Goal: Task Accomplishment & Management: Complete application form

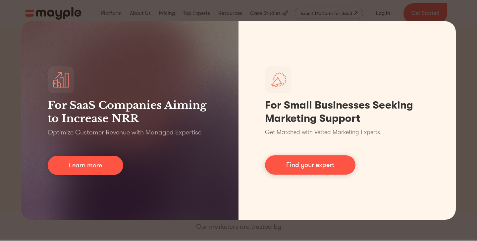
click at [464, 64] on div "For SaaS Companies Aiming to Increase NRR Optimize Customer Revenue with Manage…" at bounding box center [238, 120] width 477 height 241
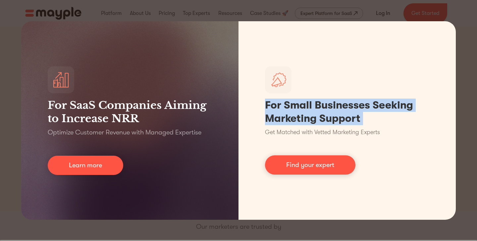
click at [261, 230] on div "For SaaS Companies Aiming to Increase NRR Optimize Customer Revenue with Manage…" at bounding box center [238, 120] width 477 height 241
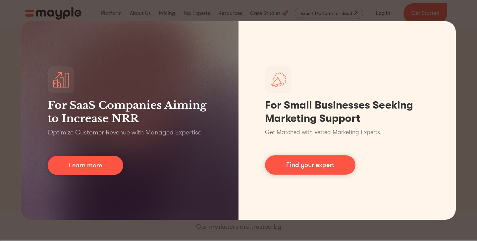
click at [261, 230] on div "For SaaS Companies Aiming to Increase NRR Optimize Customer Revenue with Manage…" at bounding box center [238, 120] width 477 height 241
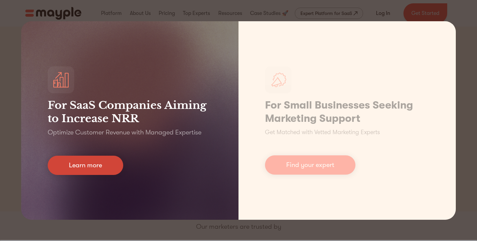
click at [99, 161] on link "Learn more" at bounding box center [86, 164] width 76 height 19
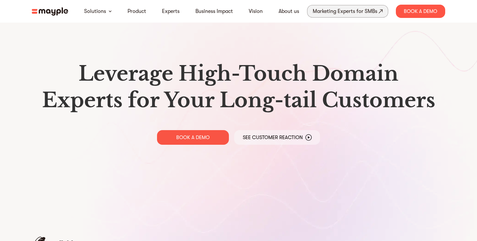
click at [324, 12] on div "Marketing Experts for SMBs" at bounding box center [345, 11] width 65 height 9
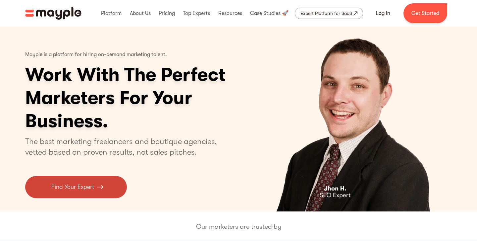
click at [104, 190] on link "Find Your Expert" at bounding box center [76, 187] width 102 height 22
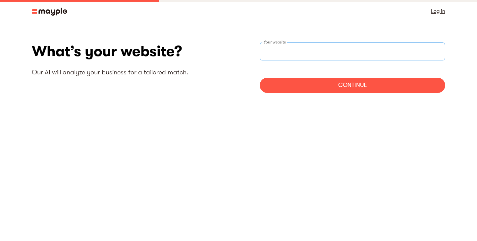
click at [275, 44] on input "websiteStep" at bounding box center [353, 51] width 186 height 18
click at [34, 14] on img at bounding box center [49, 12] width 35 height 8
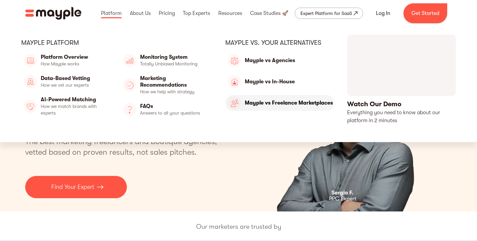
click at [267, 101] on link "Mayple vs Freelance Marketplaces" at bounding box center [279, 103] width 109 height 16
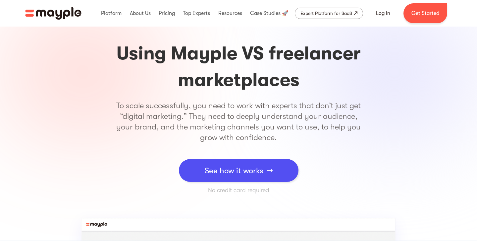
scroll to position [23, 0]
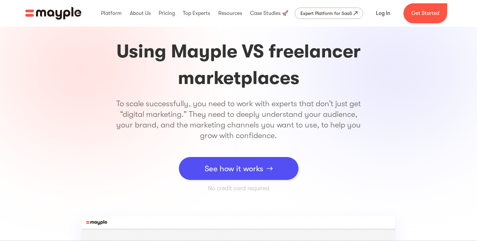
click at [231, 176] on div "See how it works" at bounding box center [234, 168] width 59 height 20
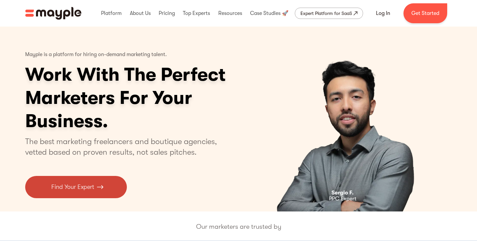
click at [123, 189] on link "Find Your Expert" at bounding box center [76, 187] width 102 height 22
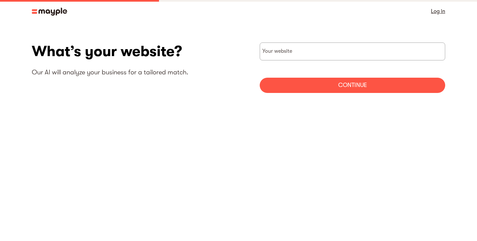
click at [34, 9] on img at bounding box center [49, 12] width 35 height 8
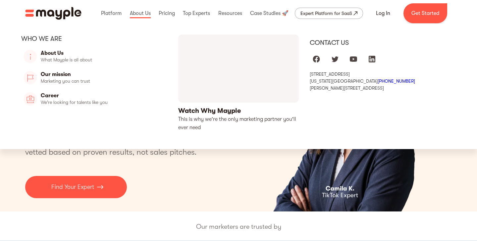
click at [204, 110] on link "open lightbox" at bounding box center [238, 82] width 121 height 97
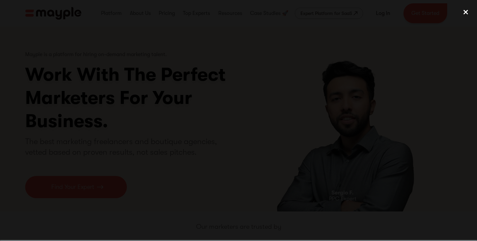
click at [466, 8] on div "close lightbox" at bounding box center [466, 12] width 23 height 15
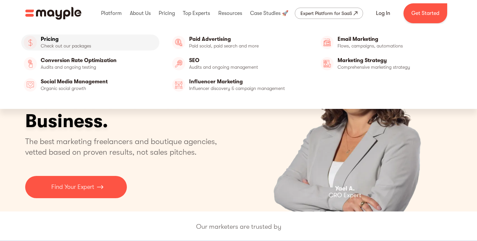
click at [85, 42] on link "Pricing" at bounding box center [90, 42] width 138 height 16
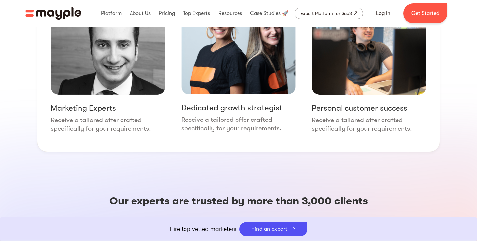
scroll to position [961, 0]
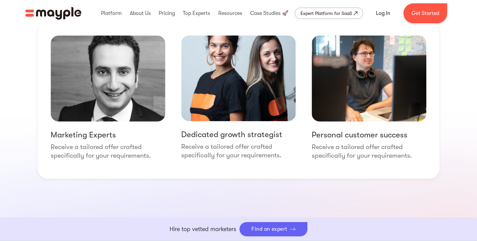
click at [265, 228] on div "Find an expert" at bounding box center [270, 229] width 36 height 6
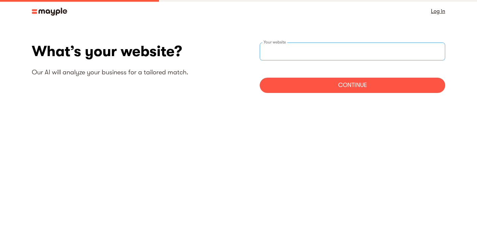
click at [308, 46] on input "websiteStep" at bounding box center [353, 51] width 186 height 18
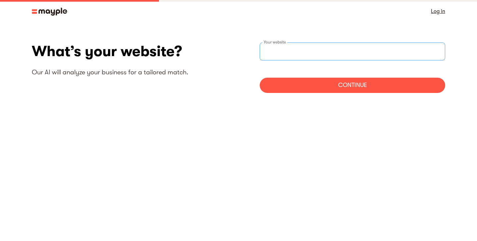
click at [308, 46] on input "websiteStep" at bounding box center [353, 51] width 186 height 18
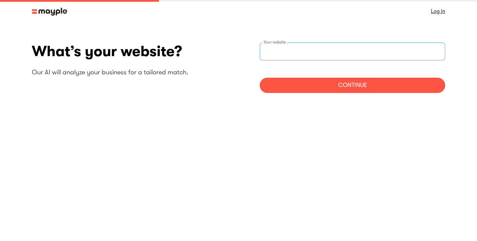
click at [308, 46] on input "websiteStep" at bounding box center [353, 51] width 186 height 18
click at [331, 54] on input "https://coffemachinepro.uk" at bounding box center [353, 51] width 186 height 18
type input "https://coffemachinepro.uk.com"
click at [323, 82] on div "Continue" at bounding box center [353, 85] width 186 height 15
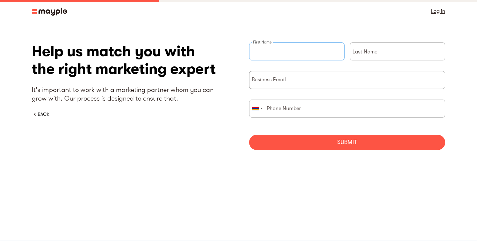
click at [294, 54] on input "briefForm" at bounding box center [296, 51] width 95 height 18
click at [41, 113] on div "BACK" at bounding box center [44, 114] width 12 height 7
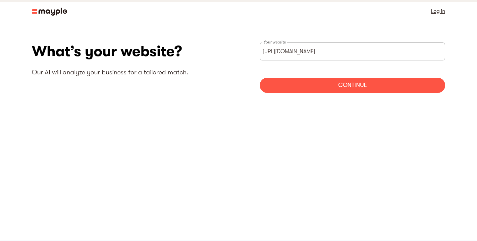
click at [33, 13] on img at bounding box center [49, 12] width 35 height 8
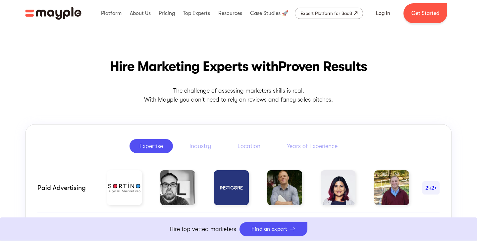
scroll to position [340, 0]
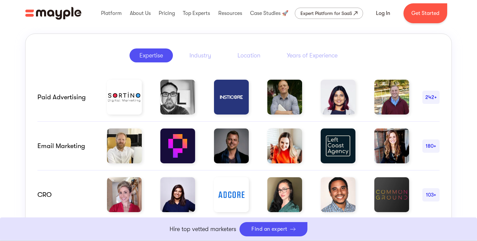
click at [79, 98] on div "Paid advertising" at bounding box center [65, 97] width 56 height 8
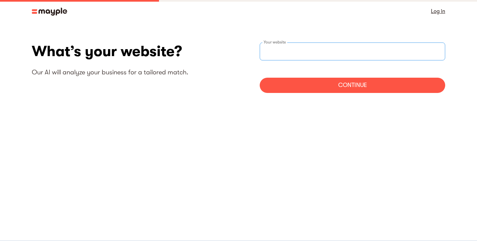
click at [272, 48] on div "Your website" at bounding box center [353, 51] width 186 height 18
click at [272, 48] on input "websiteStep" at bounding box center [353, 51] width 186 height 18
type input "https://coffemachinepro.uk.com"
click at [352, 90] on div "Continue" at bounding box center [353, 85] width 186 height 15
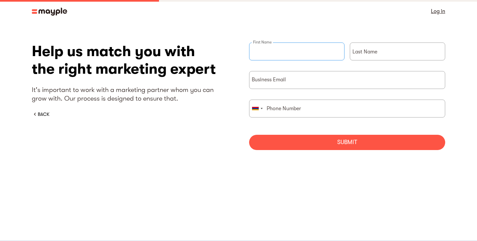
click at [287, 52] on input "briefForm" at bounding box center [296, 51] width 95 height 18
type input "Lusine"
type input "Sargsyan"
type input "ln.ar.sargsyan@gmail.com"
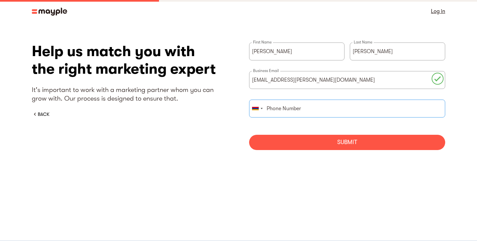
click at [287, 113] on input "briefForm" at bounding box center [347, 108] width 196 height 18
type input "94733746"
click at [276, 144] on div "Submit" at bounding box center [347, 142] width 196 height 15
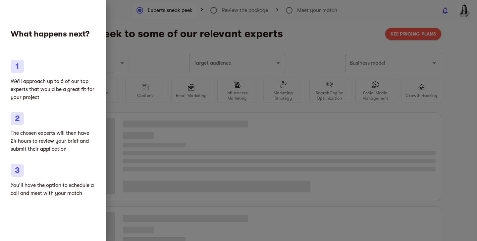
type input "Ecommerce services"
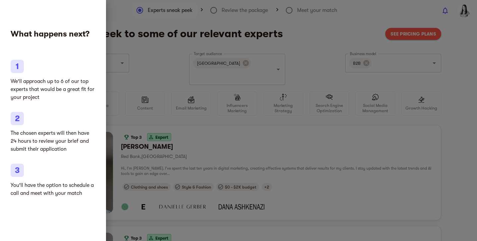
click at [165, 31] on div at bounding box center [238, 120] width 477 height 241
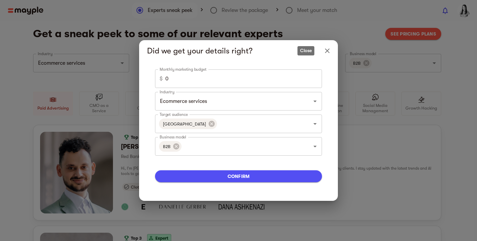
click at [328, 52] on icon "Close" at bounding box center [328, 51] width 8 height 8
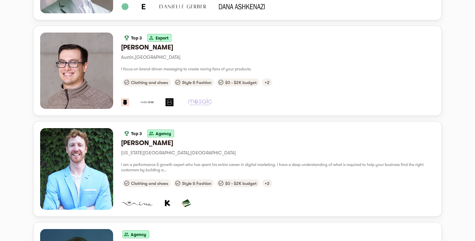
scroll to position [217, 0]
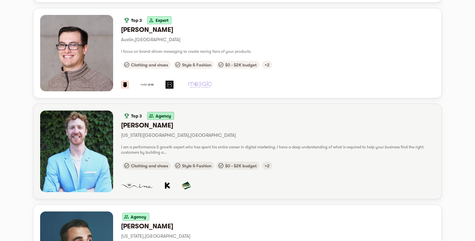
click at [67, 140] on div "button" at bounding box center [76, 151] width 73 height 82
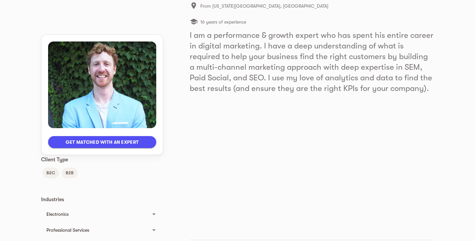
scroll to position [95, 0]
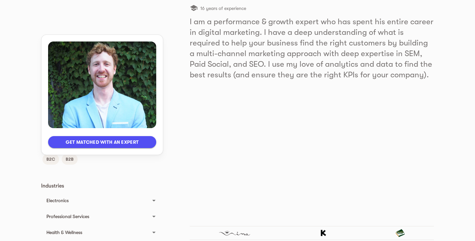
click at [132, 144] on span "Get matched with an expert" at bounding box center [101, 142] width 97 height 8
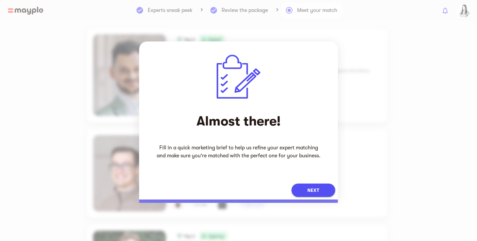
click at [319, 188] on span "Next" at bounding box center [314, 190] width 12 height 8
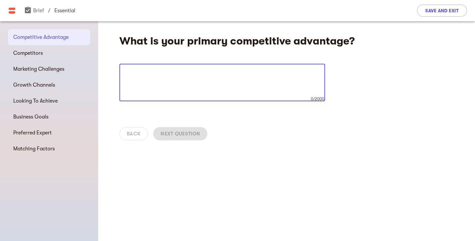
click at [11, 13] on img at bounding box center [12, 11] width 8 height 8
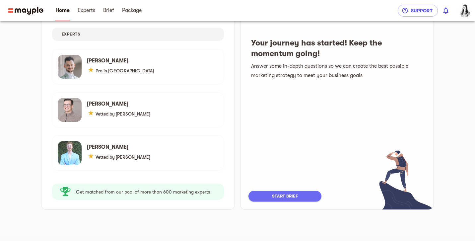
scroll to position [79, 0]
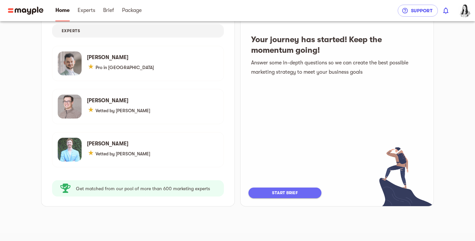
click at [283, 196] on span "start brief" at bounding box center [285, 193] width 60 height 8
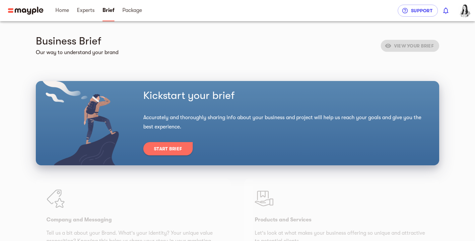
click at [169, 150] on span "Start Brief" at bounding box center [168, 149] width 28 height 8
click at [468, 6] on img "button" at bounding box center [463, 10] width 13 height 13
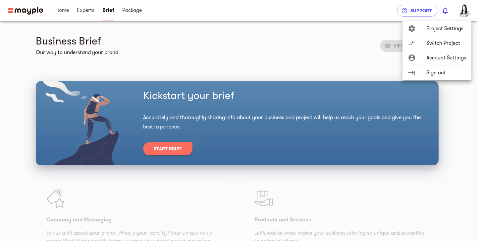
click at [139, 17] on div at bounding box center [238, 120] width 477 height 241
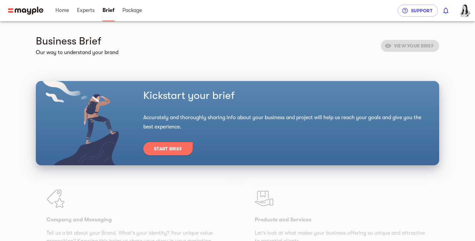
click at [138, 13] on span "Package" at bounding box center [132, 10] width 20 height 8
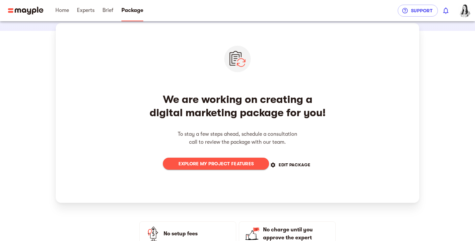
scroll to position [51, 0]
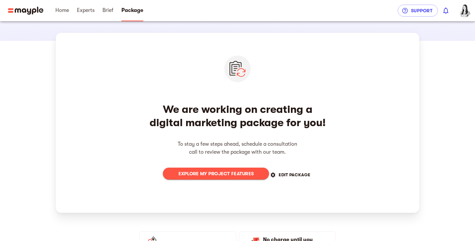
click at [216, 169] on span "Explore my project features" at bounding box center [215, 173] width 95 height 8
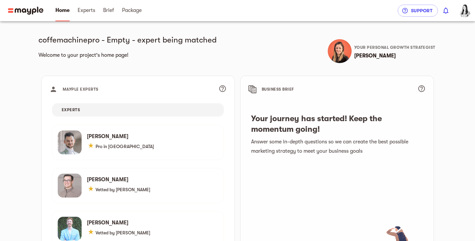
click at [289, 130] on h5 "Your journey has started! Keep the momentum going!" at bounding box center [337, 123] width 172 height 21
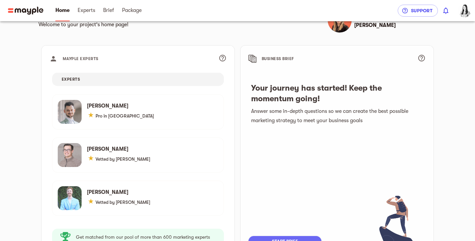
scroll to position [79, 0]
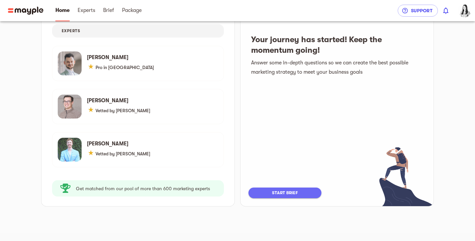
click at [281, 189] on span "start brief" at bounding box center [285, 193] width 60 height 8
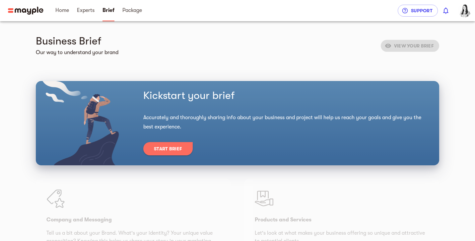
click at [172, 160] on div "Kickstart your brief Accurately and thoroughly sharing info about your business…" at bounding box center [237, 123] width 403 height 84
click at [172, 148] on span "Start Brief" at bounding box center [168, 149] width 28 height 8
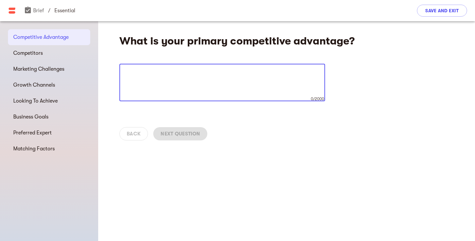
click at [164, 66] on div "x 0/2000 ​" at bounding box center [222, 82] width 206 height 37
